Goal: Find specific page/section: Find specific page/section

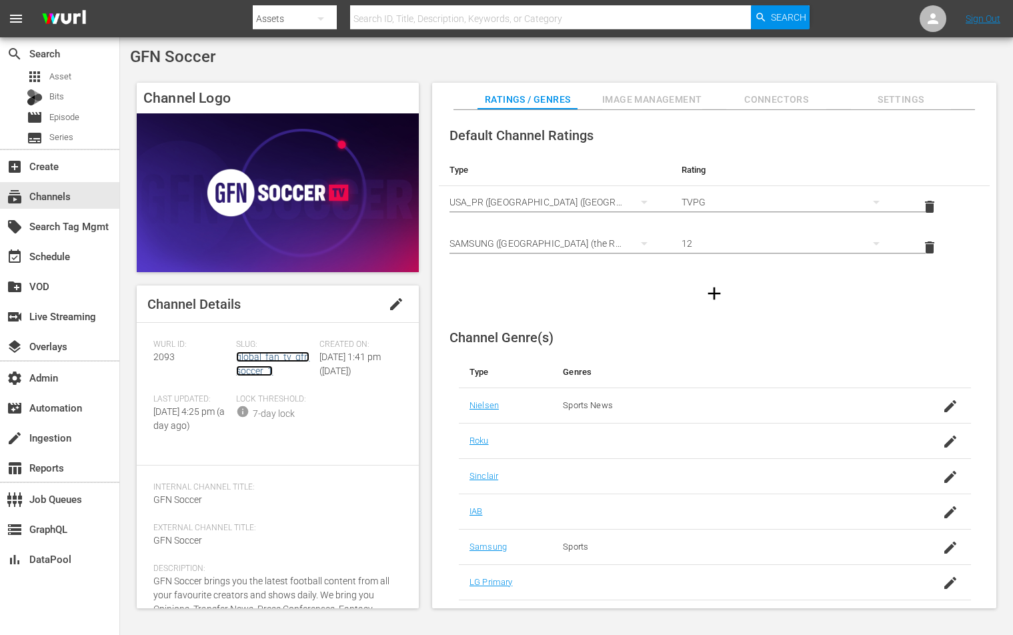
click at [242, 353] on link "global_fan_tv_gfnsoccer_1" at bounding box center [272, 364] width 73 height 25
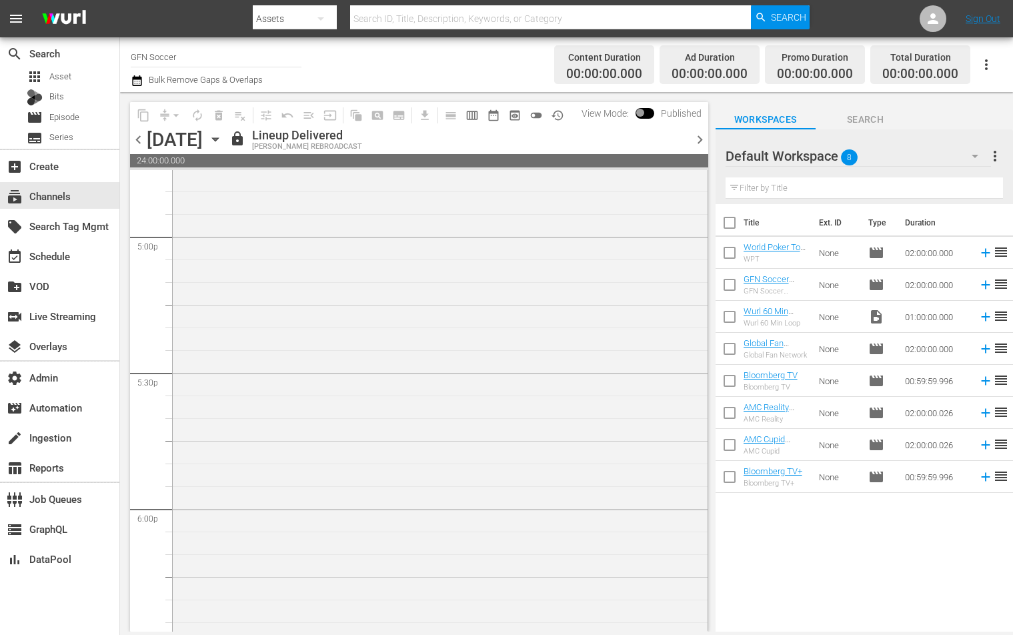
scroll to position [4592, 0]
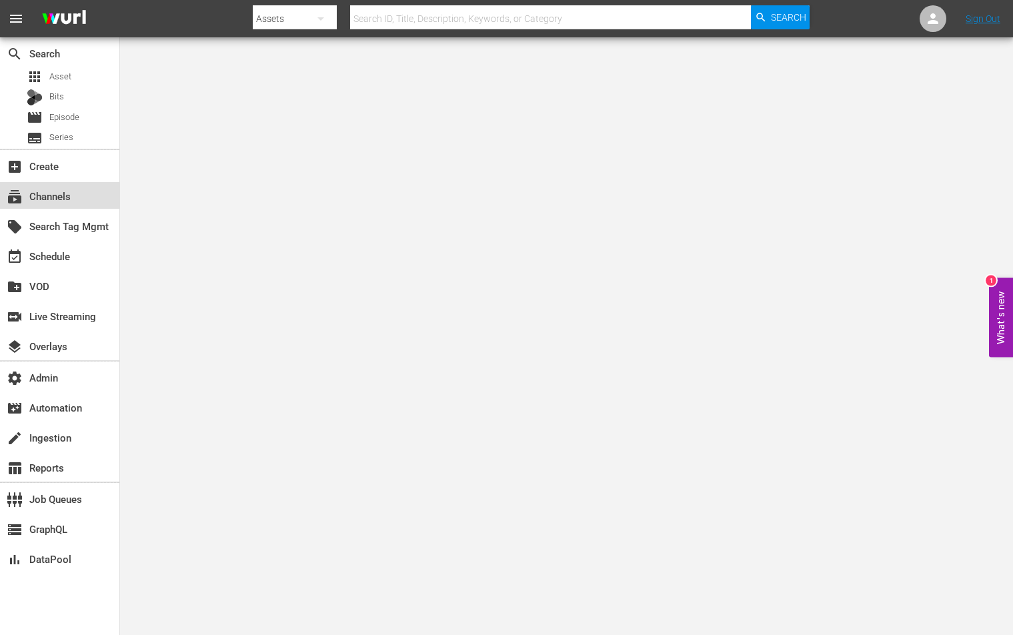
click at [32, 199] on div "subscriptions Channels" at bounding box center [37, 194] width 75 height 12
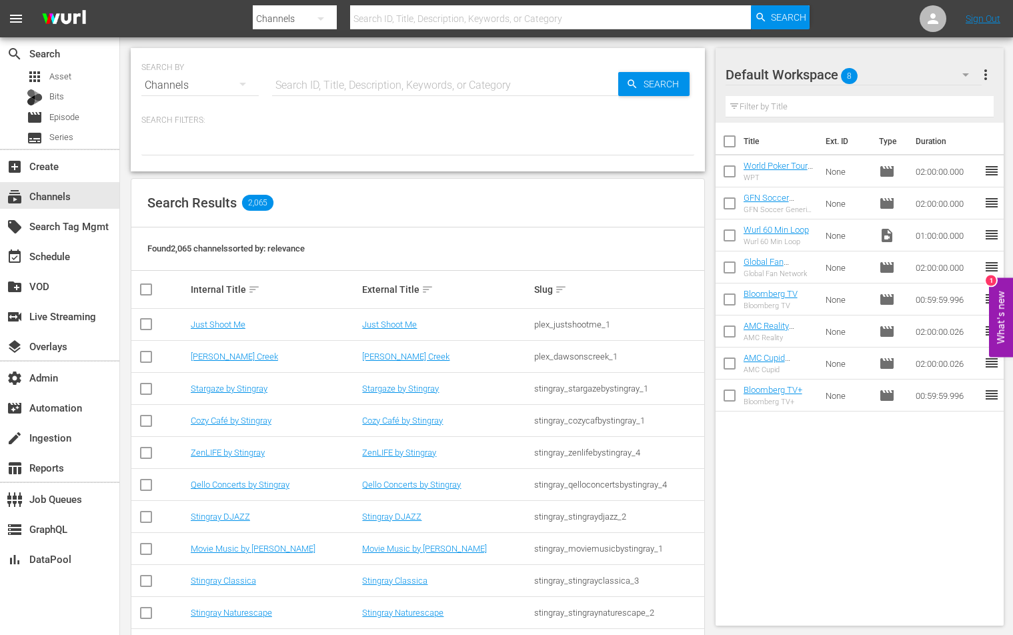
click at [324, 89] on input "text" at bounding box center [445, 85] width 346 height 32
paste input "plex_beyondthegates_1"
type input "plex_beyondthegates_1"
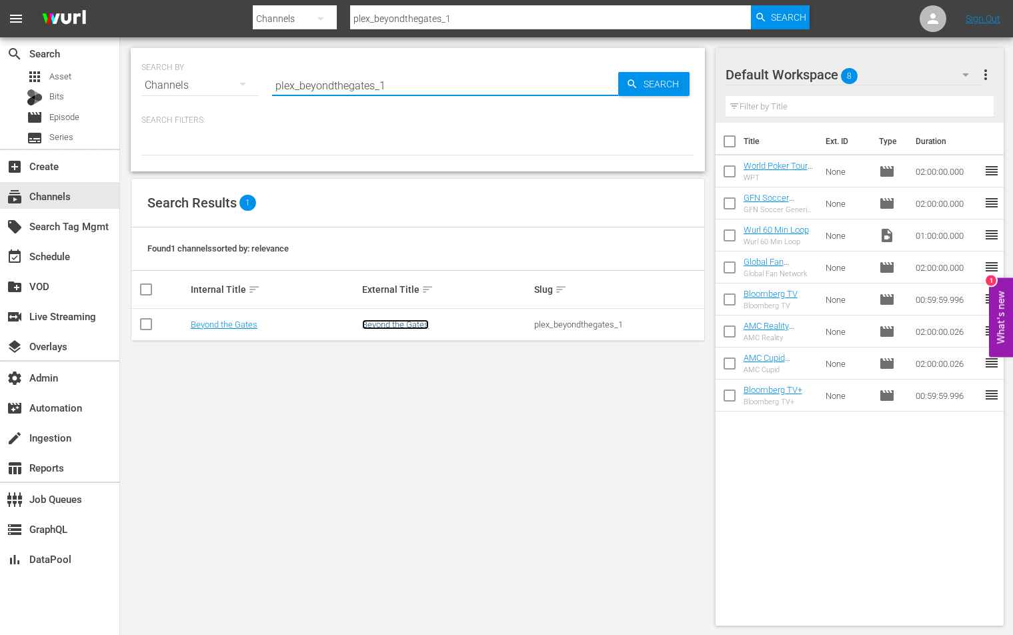
click at [420, 324] on link "Beyond the Gates" at bounding box center [395, 324] width 67 height 10
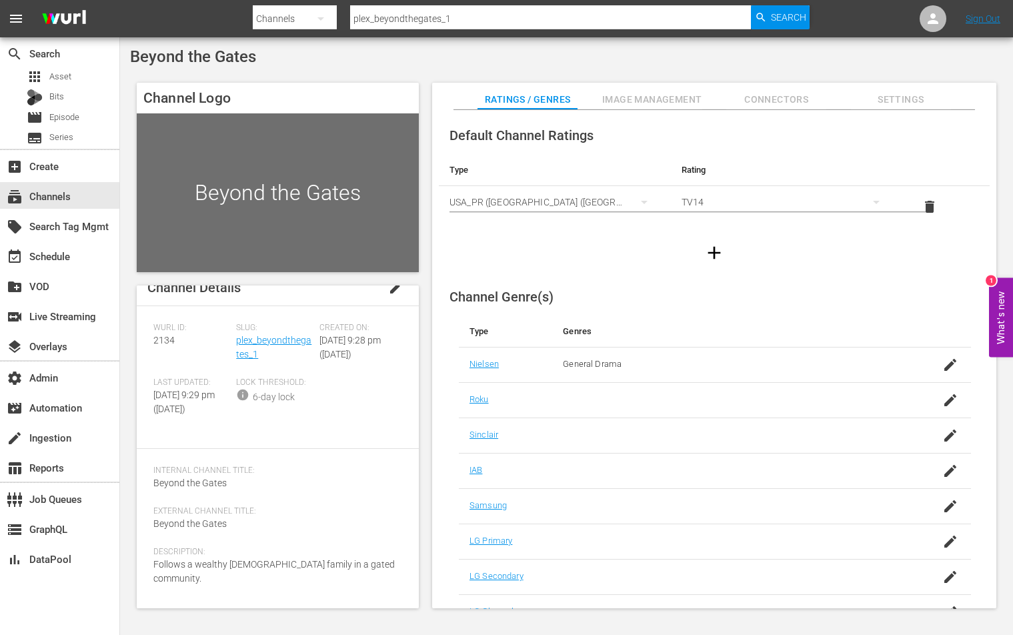
scroll to position [4, 0]
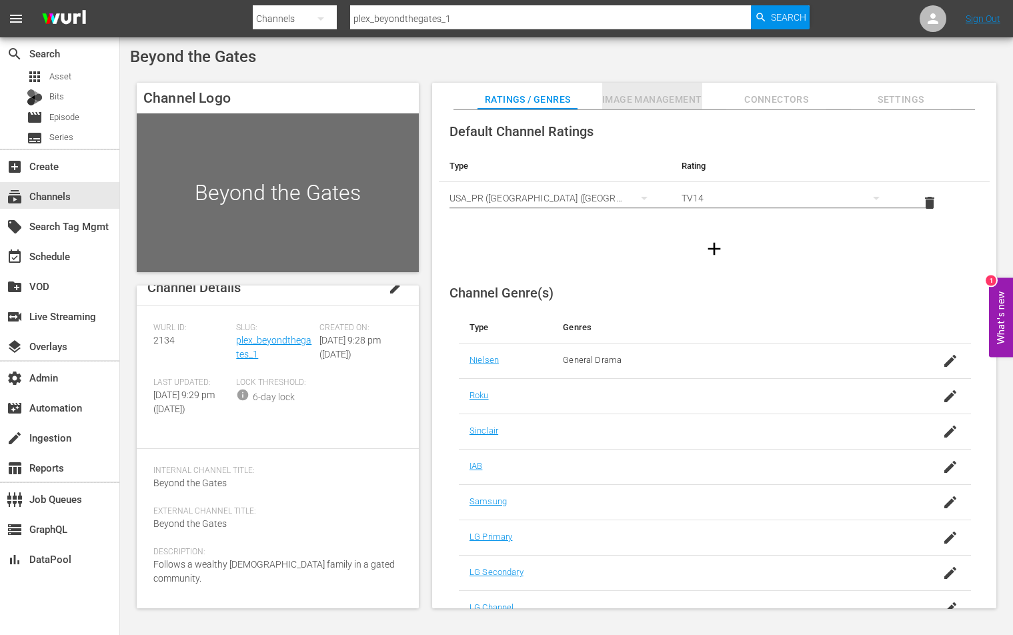
click at [653, 104] on span "Image Management" at bounding box center [652, 99] width 100 height 17
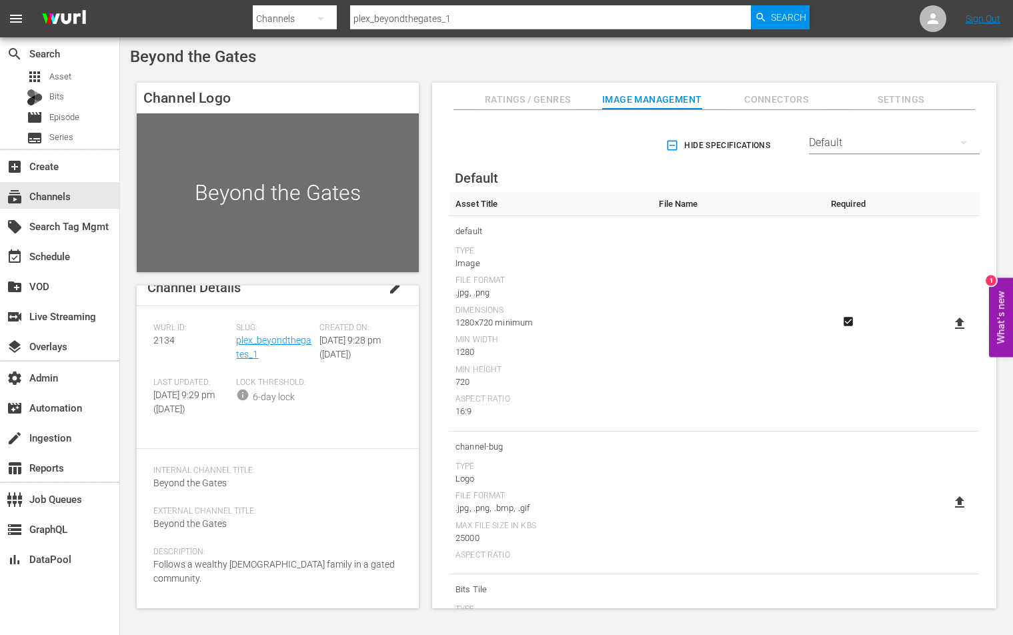
click at [257, 325] on span "Slug:" at bounding box center [274, 328] width 76 height 11
click at [257, 335] on link "plex_beyondthegates_1" at bounding box center [273, 347] width 75 height 25
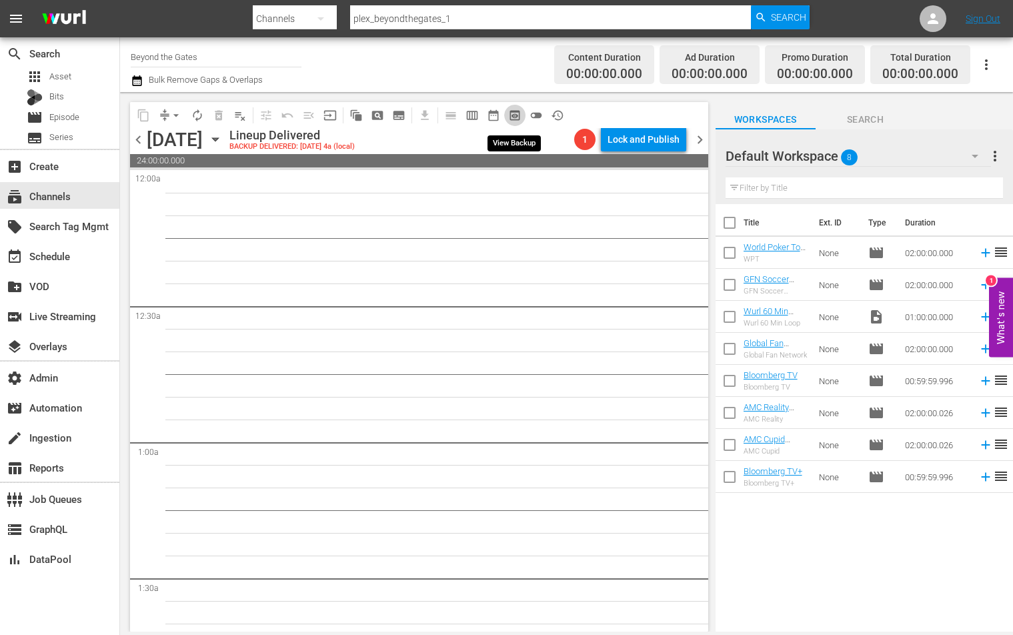
click at [522, 111] on button "preview_outlined" at bounding box center [514, 115] width 21 height 21
